Goal: Navigation & Orientation: Find specific page/section

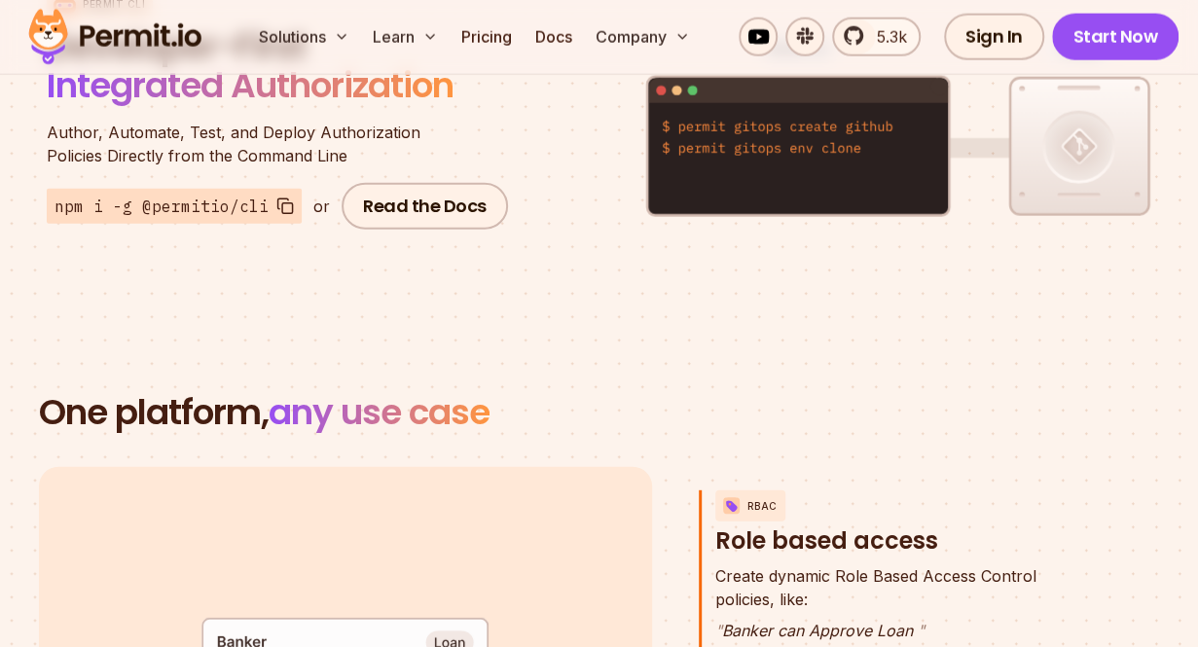
scroll to position [2530, 0]
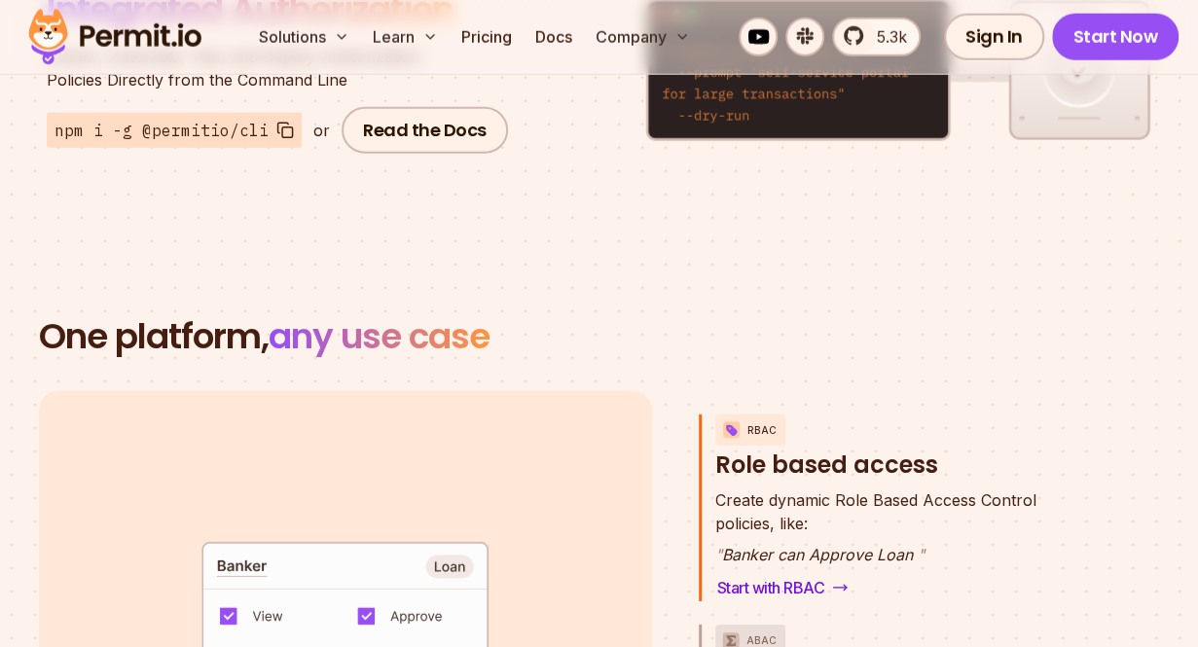
click at [1112, 322] on h2 "One platform, any use case" at bounding box center [599, 336] width 1121 height 39
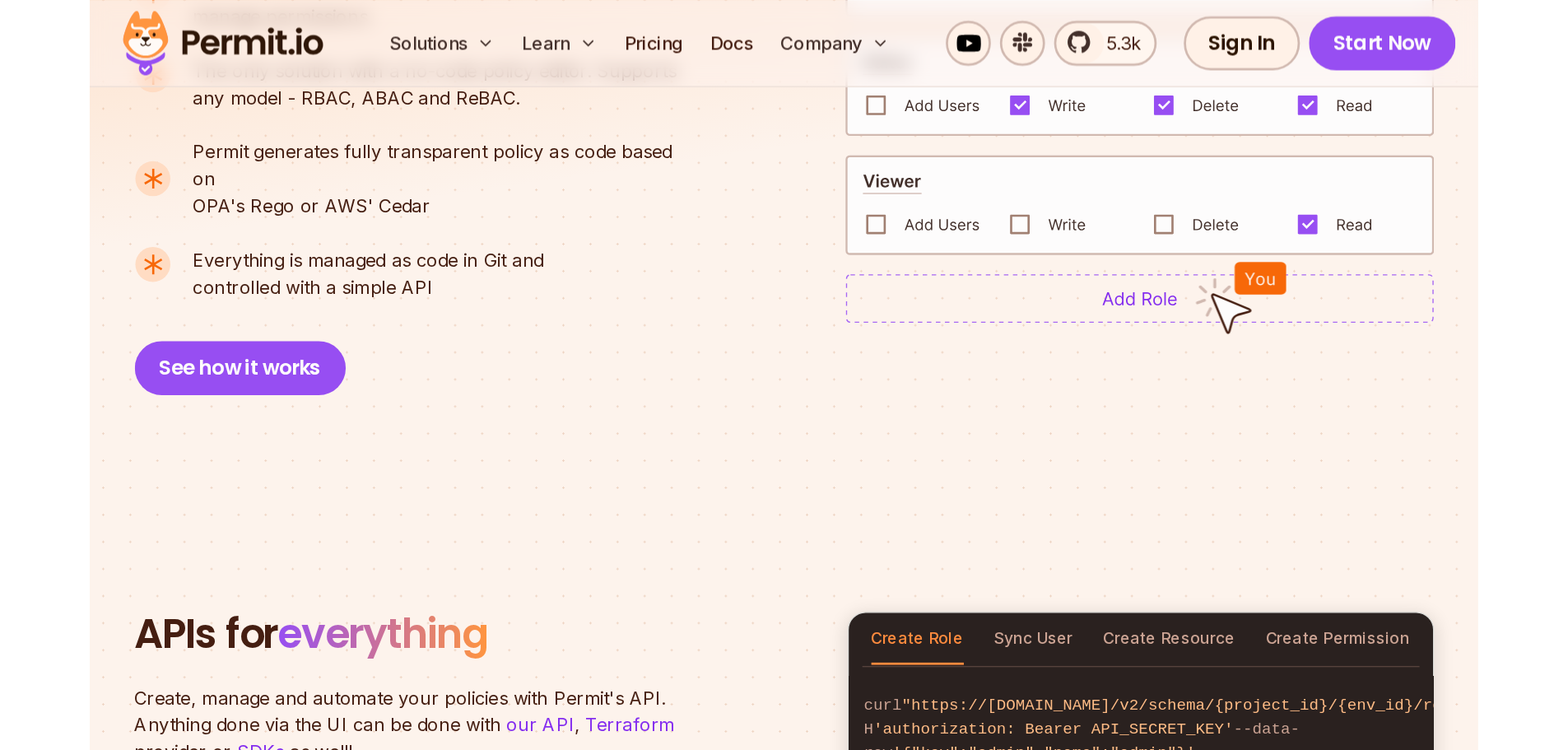
scroll to position [1259, 0]
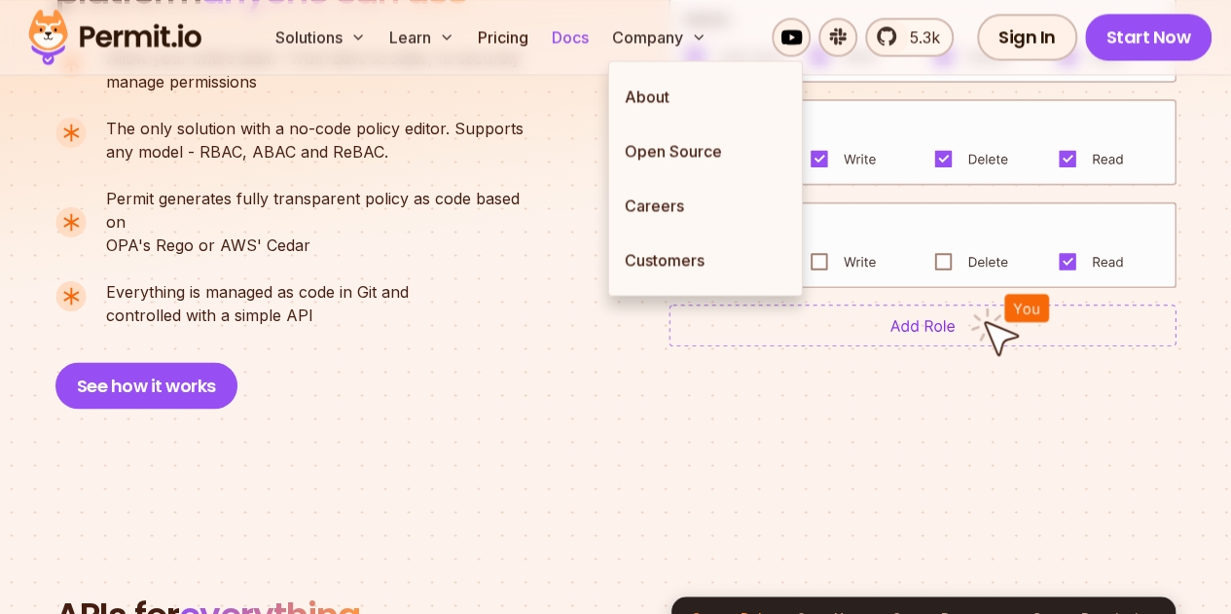
click at [587, 32] on link "Docs" at bounding box center [570, 37] width 53 height 39
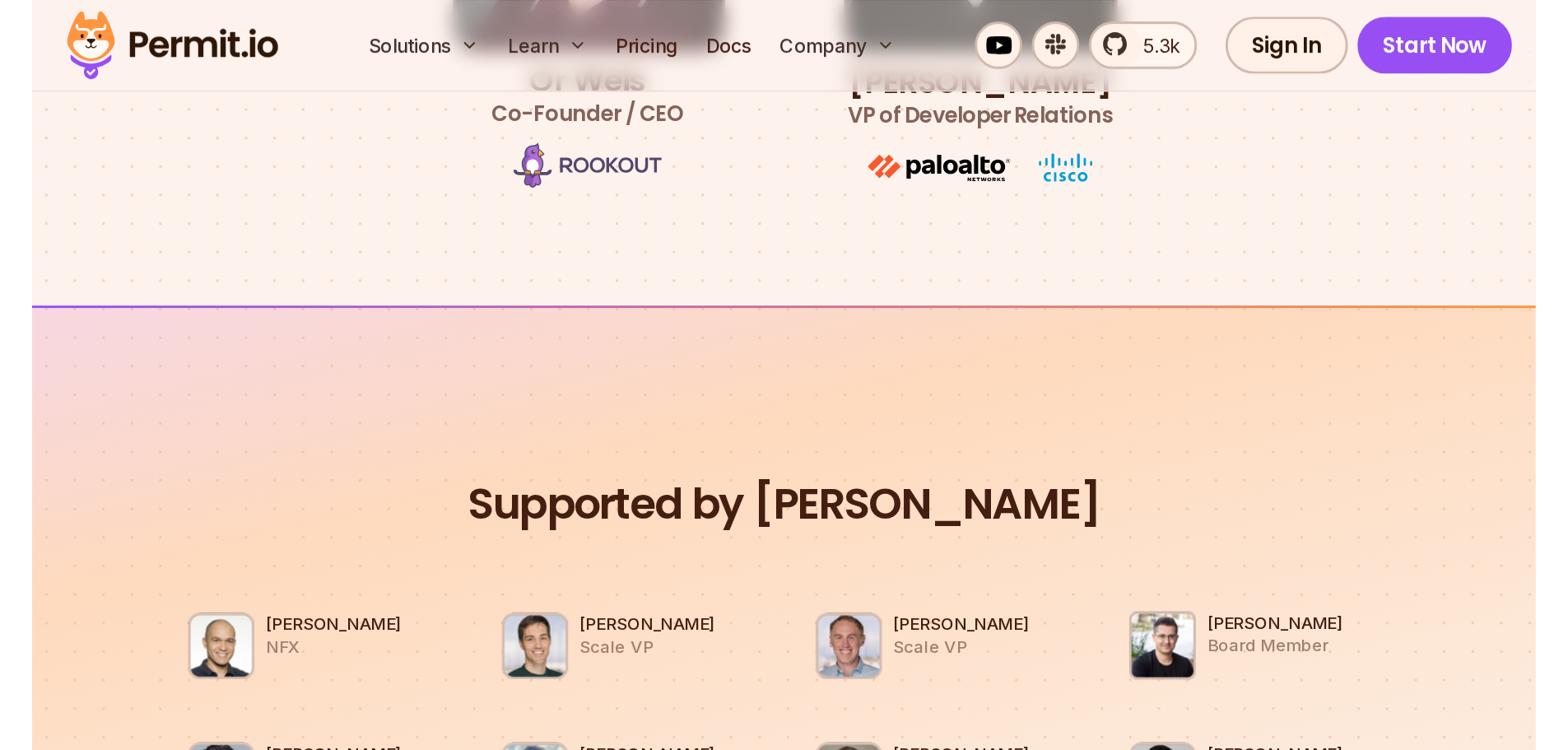
scroll to position [906, 0]
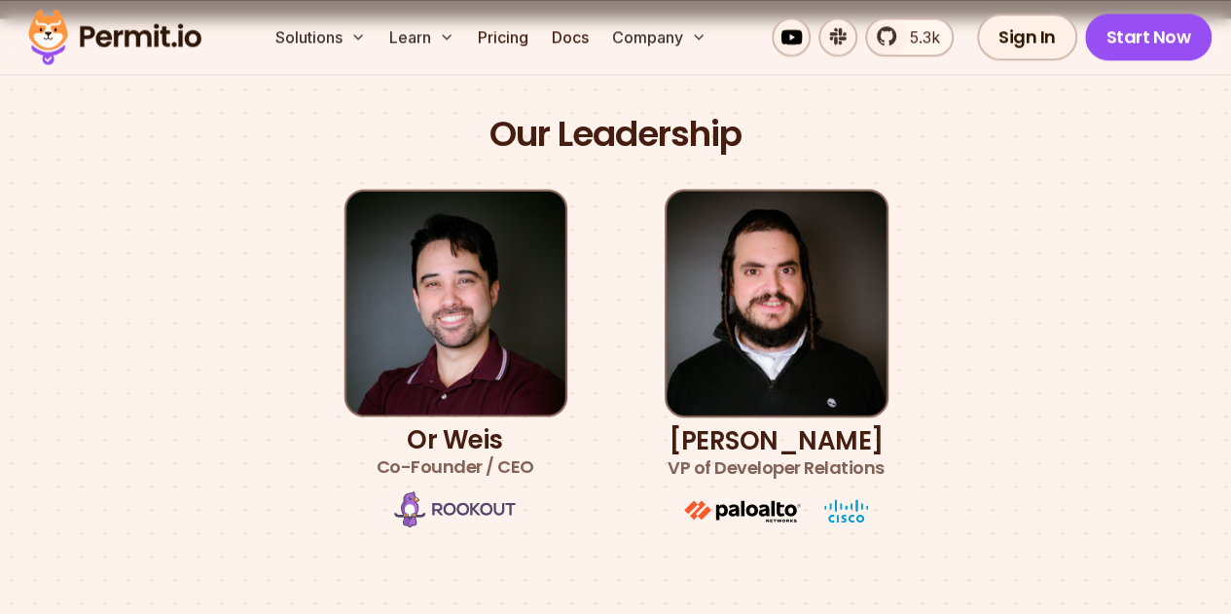
click at [510, 300] on img at bounding box center [456, 303] width 224 height 228
click at [460, 426] on h3 "Or Weis Co-Founder / CEO" at bounding box center [456, 453] width 158 height 54
click at [453, 439] on h3 "Or Weis Co-Founder / CEO" at bounding box center [456, 453] width 158 height 54
click at [452, 439] on h3 "Or Weis Co-Founder / CEO" at bounding box center [456, 453] width 158 height 54
click at [397, 435] on h3 "Or Weis Co-Founder / CEO" at bounding box center [456, 453] width 158 height 54
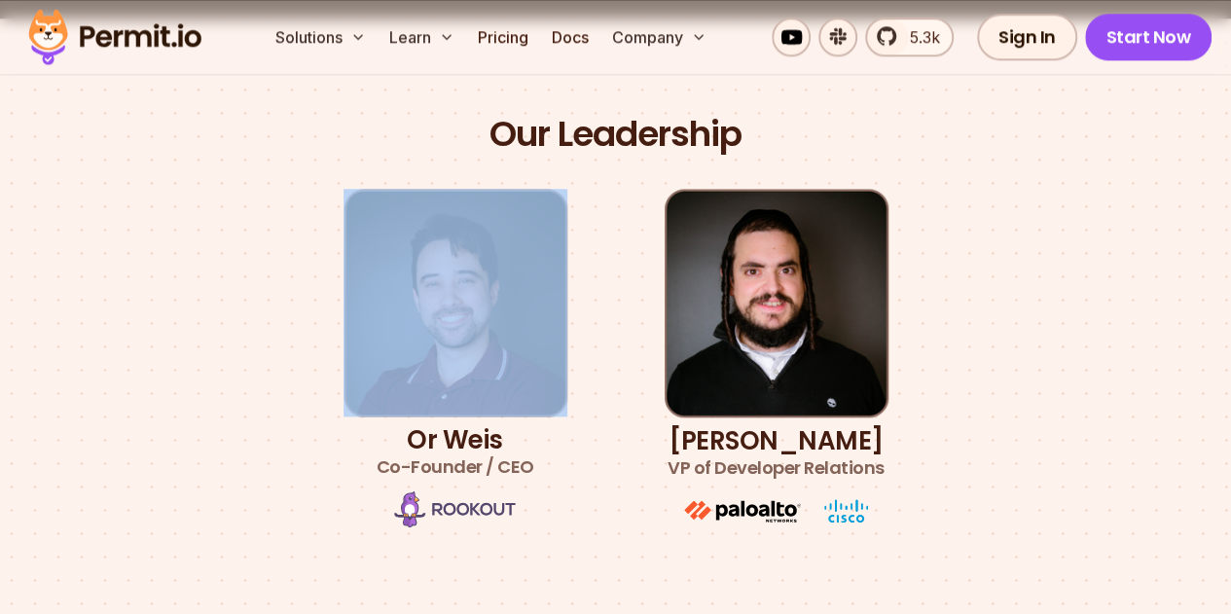
drag, startPoint x: 400, startPoint y: 433, endPoint x: 597, endPoint y: 426, distance: 196.7
click at [597, 426] on ul "Or Weis Co-Founder / CEO Gabriel L. Manor VP of Developer Relations" at bounding box center [616, 360] width 545 height 342
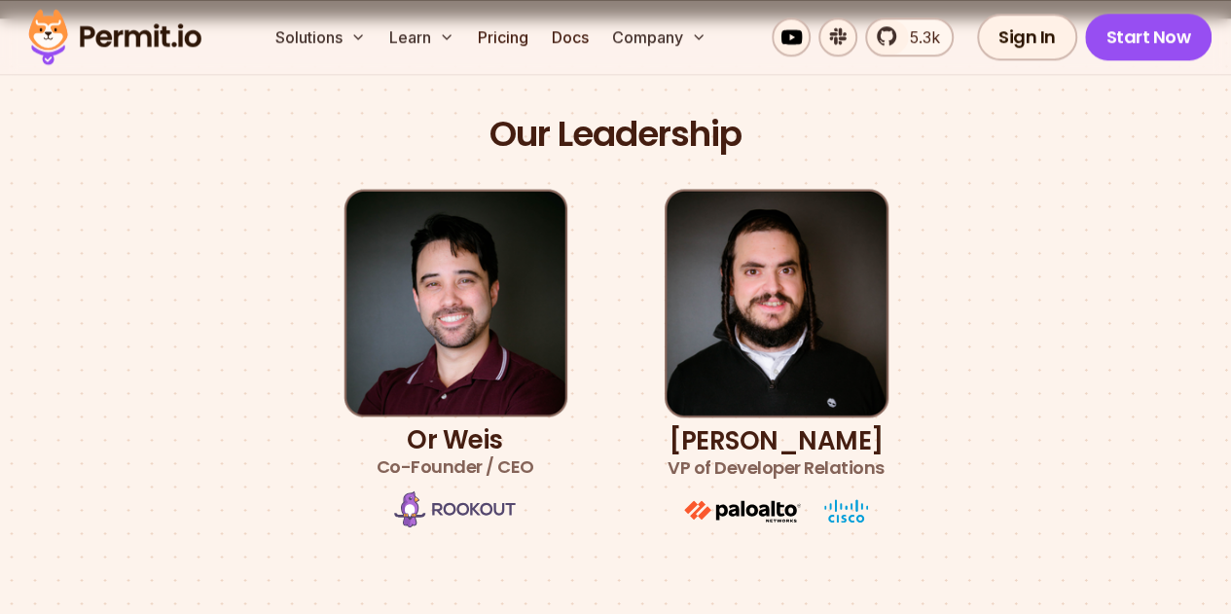
click at [476, 439] on h3 "Or Weis Co-Founder / CEO" at bounding box center [456, 453] width 158 height 54
drag, startPoint x: 527, startPoint y: 439, endPoint x: 395, endPoint y: 442, distance: 131.4
click at [395, 442] on h3 "Or Weis Co-Founder / CEO" at bounding box center [456, 453] width 158 height 54
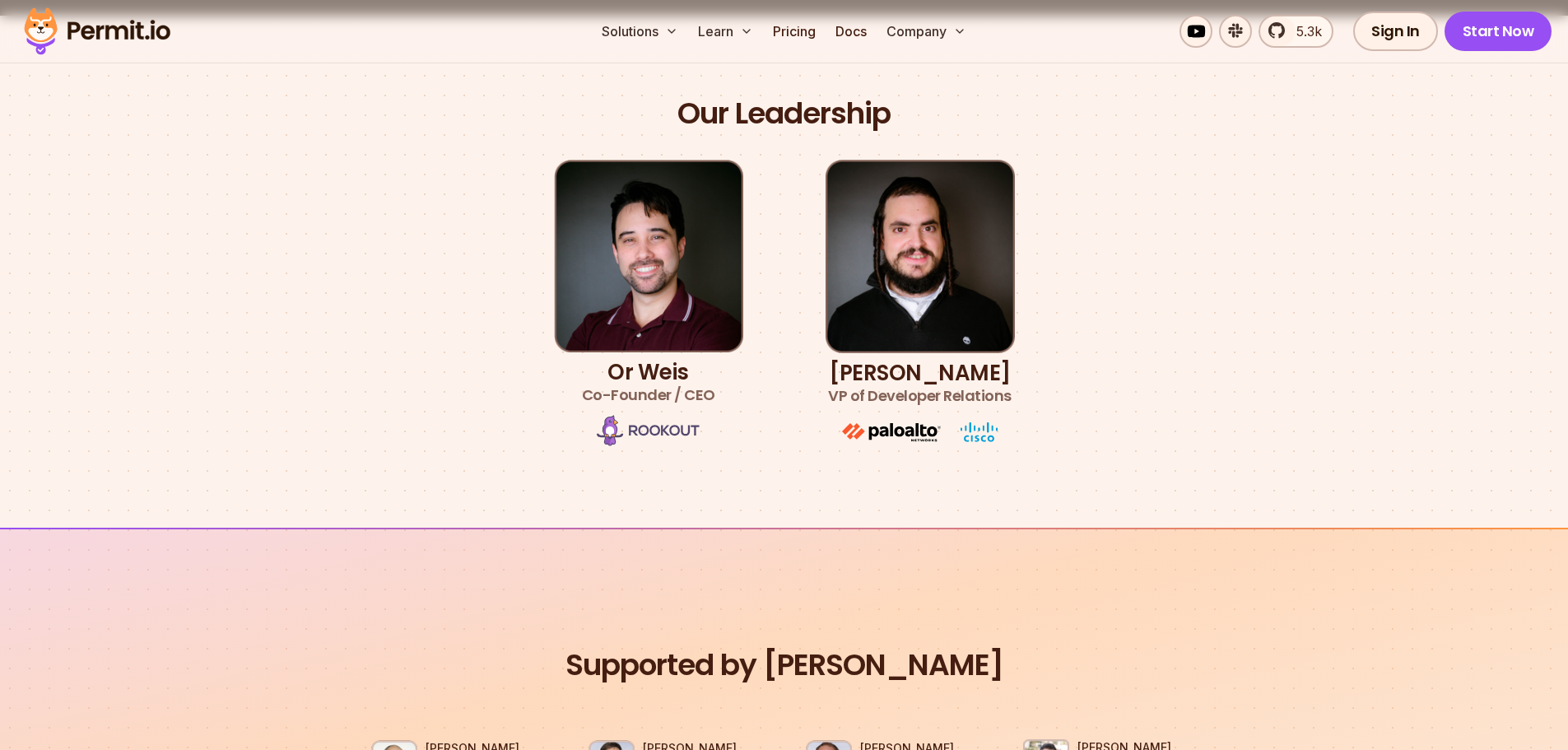
click at [349, 312] on div "Our Leadership Or Weis Co-Founder / CEO Gabriel L. Manor VP of Developer Relati…" at bounding box center [784, 271] width 1152 height 353
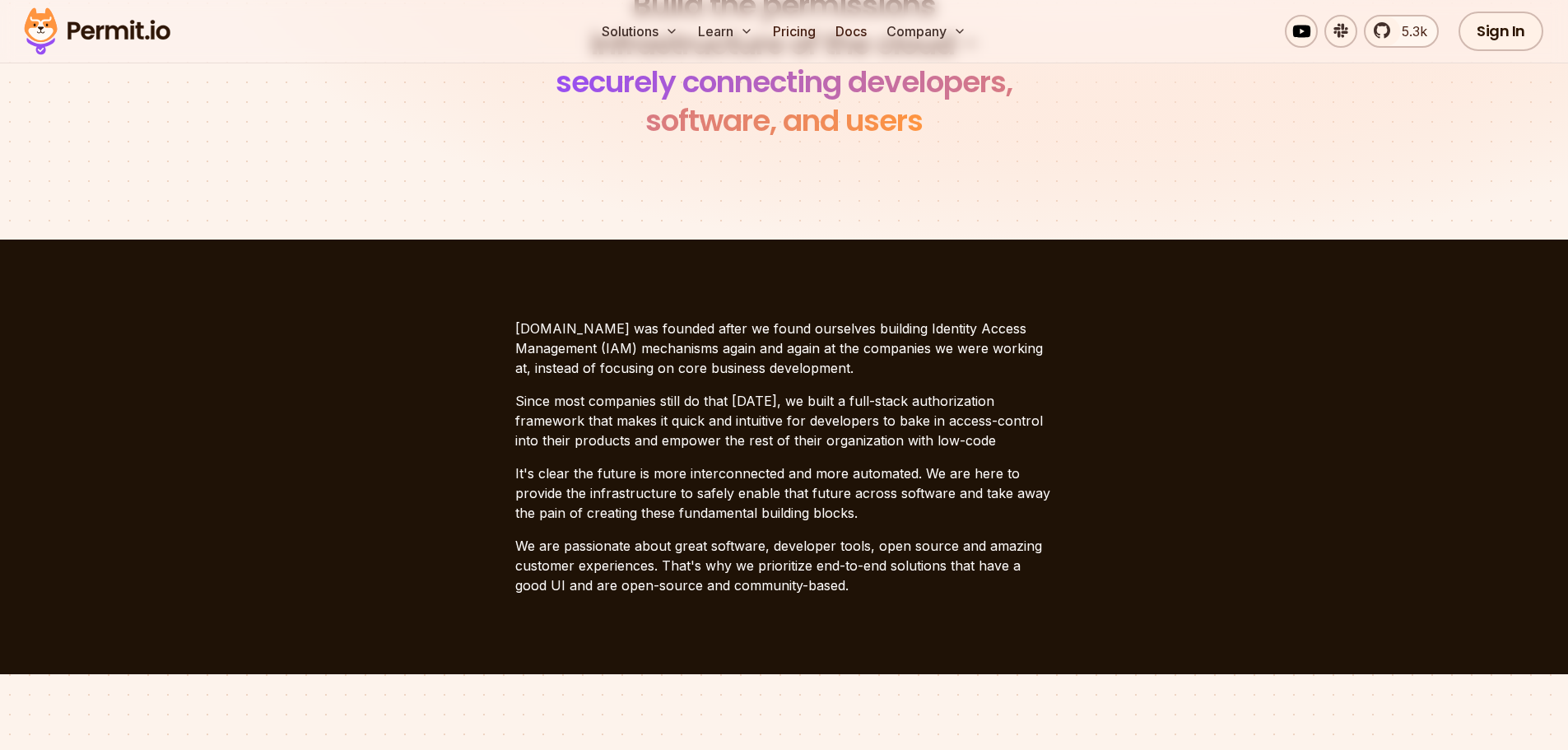
scroll to position [0, 0]
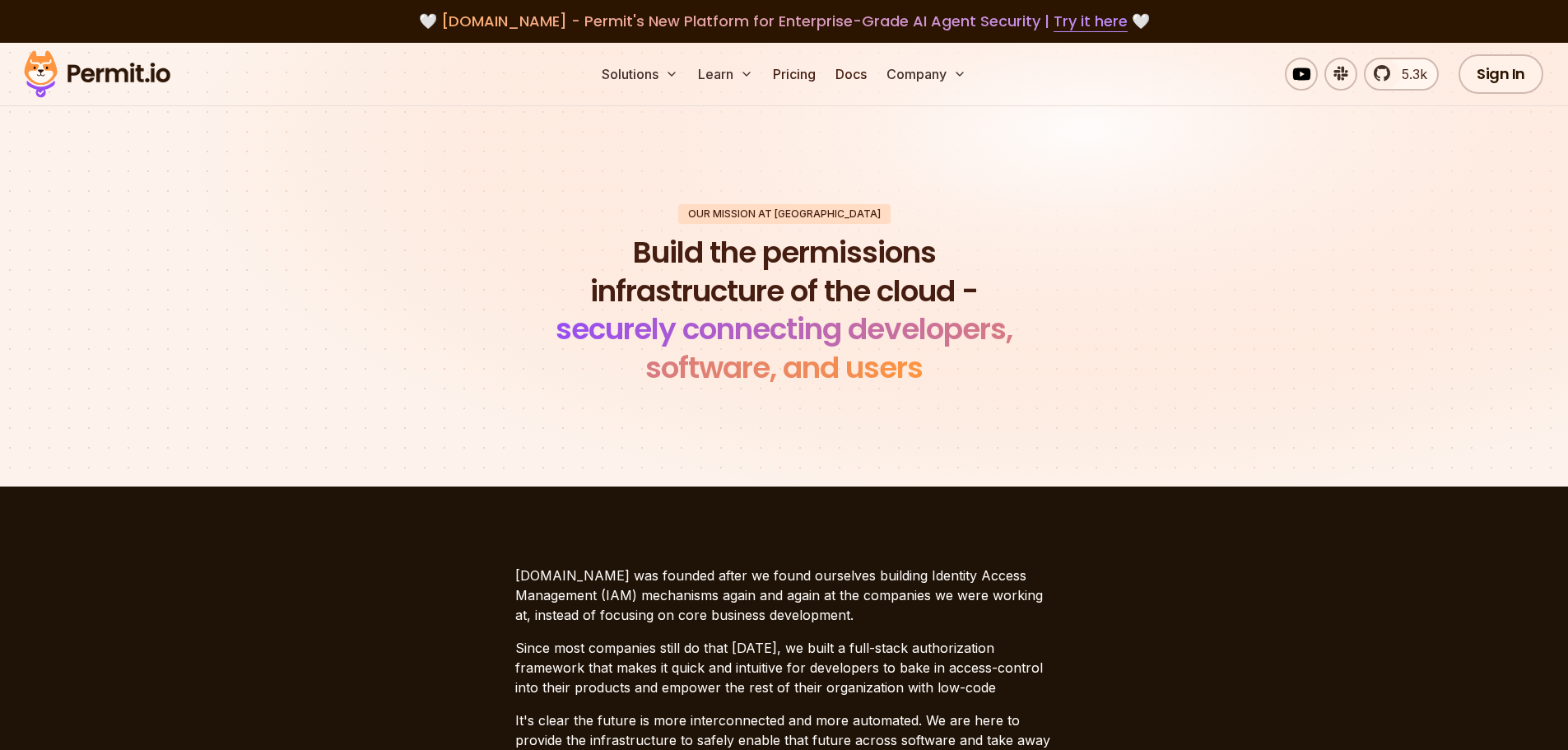
click at [385, 308] on div "Our mission at Permit Build the permissions infrastructure of the cloud - secur…" at bounding box center [784, 295] width 1152 height 183
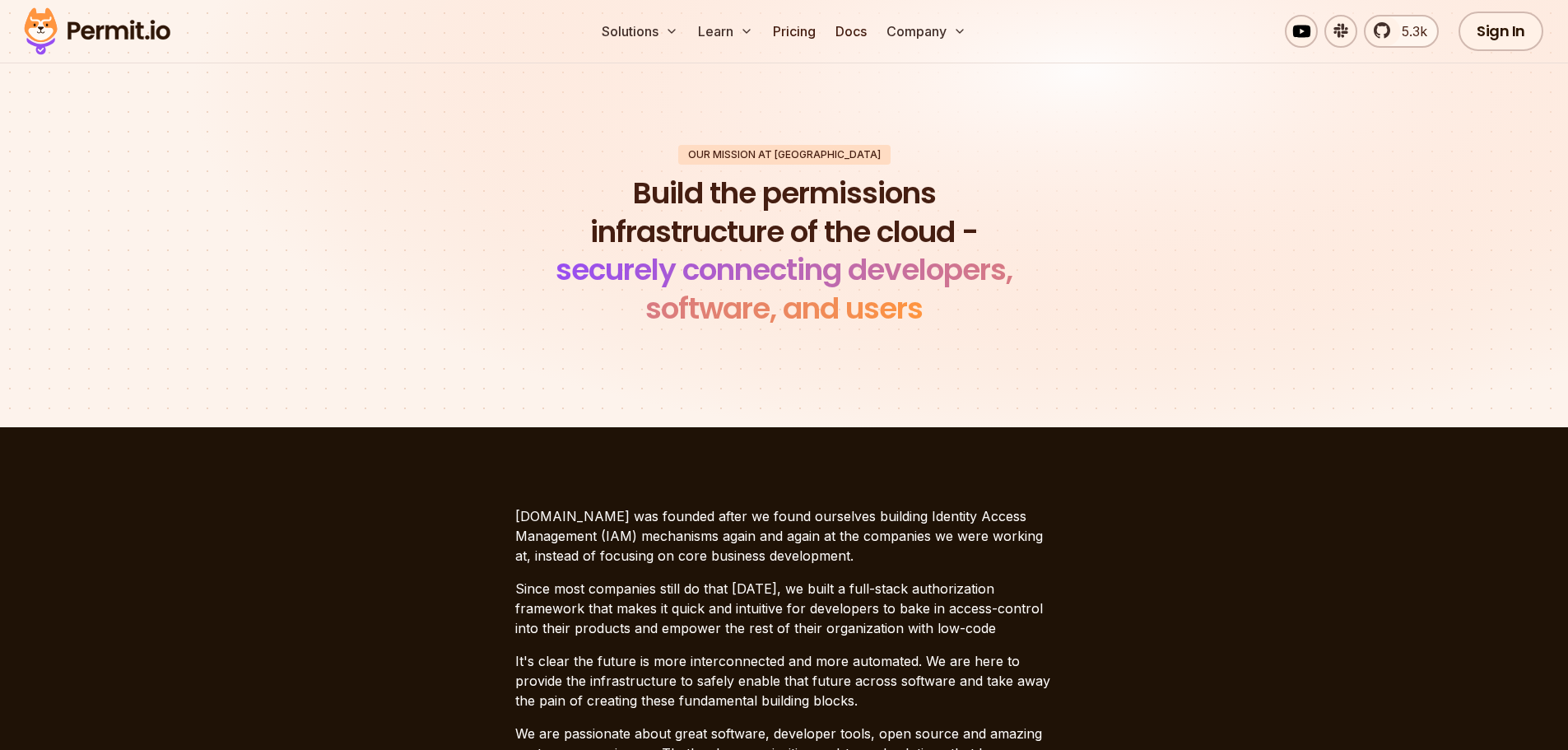
scroll to position [329, 0]
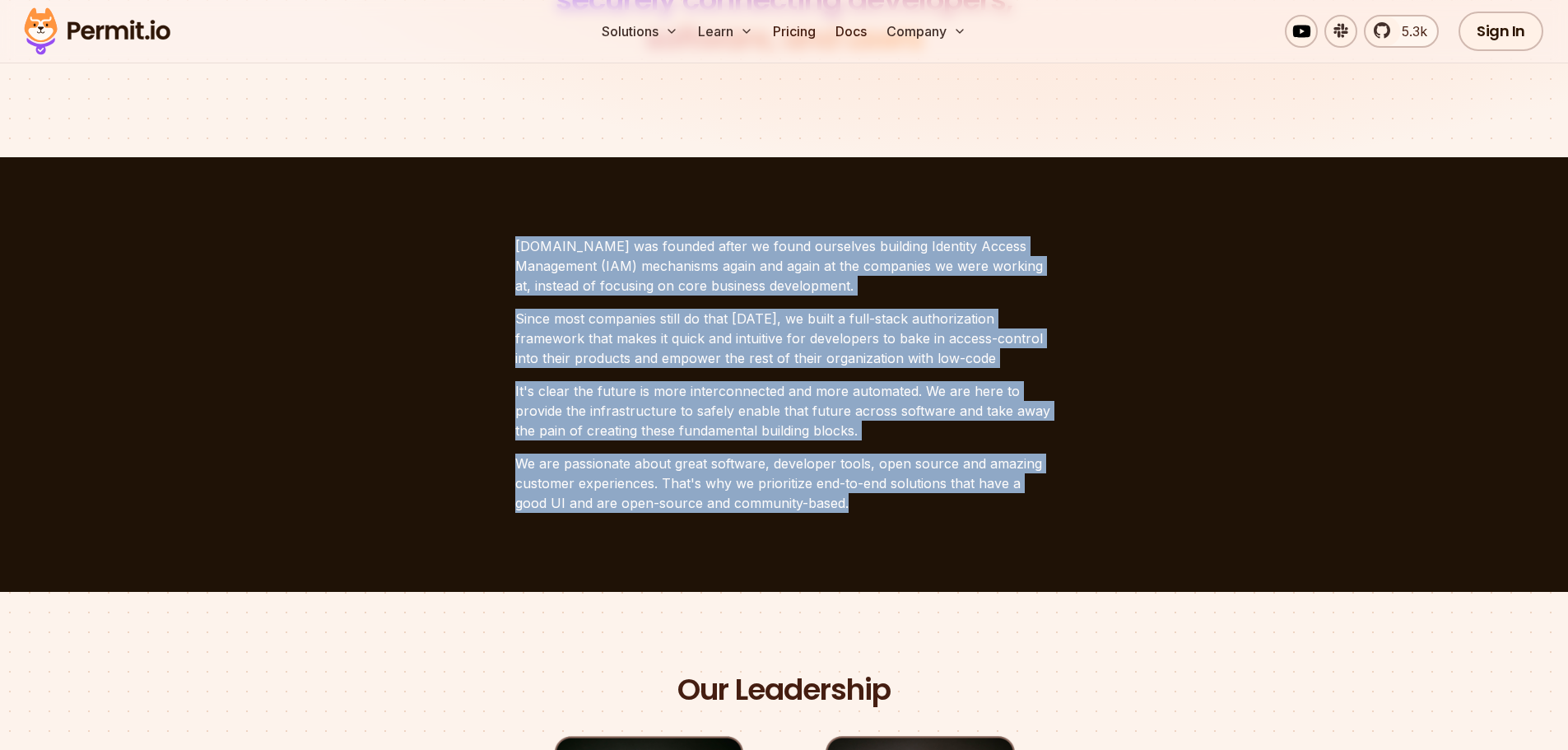
drag, startPoint x: 509, startPoint y: 244, endPoint x: 830, endPoint y: 508, distance: 415.6
click at [830, 508] on section "Permit.io was founded after we found ourselves building Identity Access Managem…" at bounding box center [784, 375] width 1568 height 435
click at [758, 207] on section "Permit.io was founded after we found ourselves building Identity Access Managem…" at bounding box center [784, 375] width 1568 height 435
